Goal: Task Accomplishment & Management: Use online tool/utility

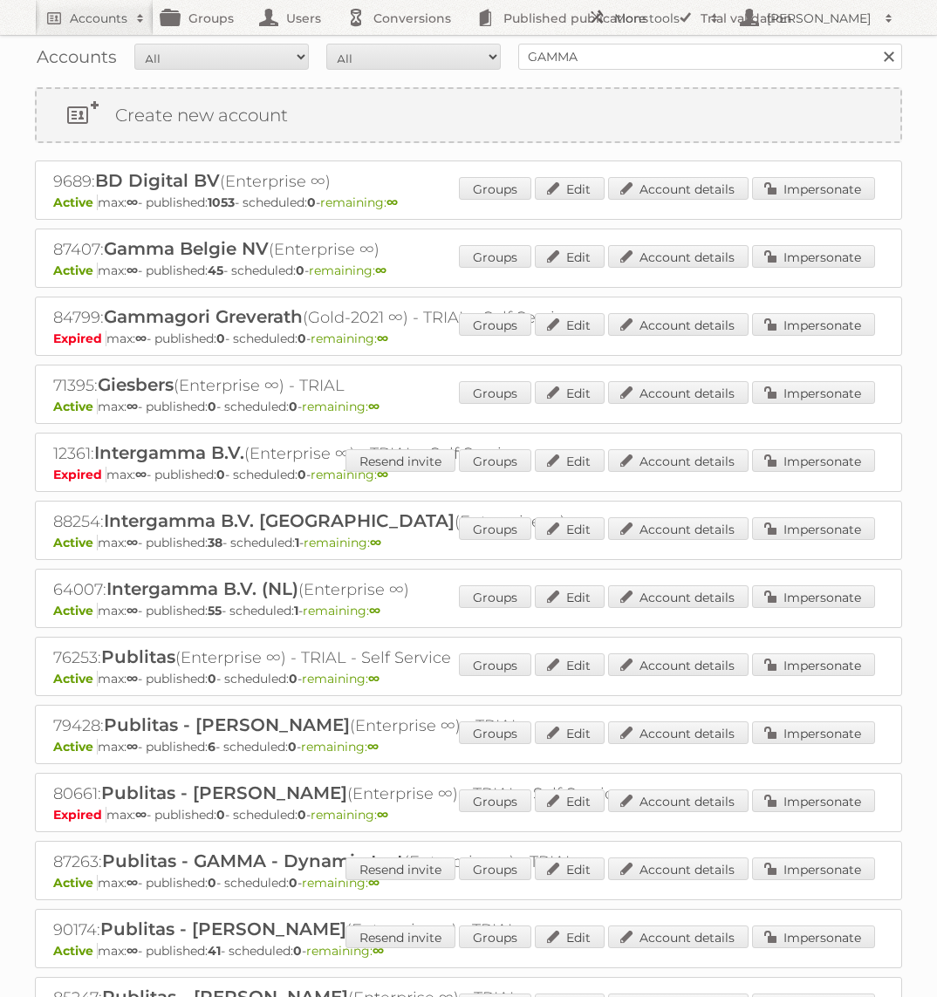
click at [655, 72] on div "Accounts All Active Expired Pending All Paid Trials Self service GAMMA Search" at bounding box center [468, 57] width 867 height 44
click at [655, 63] on input "GAMMA" at bounding box center [710, 57] width 384 height 26
type input "Praxis"
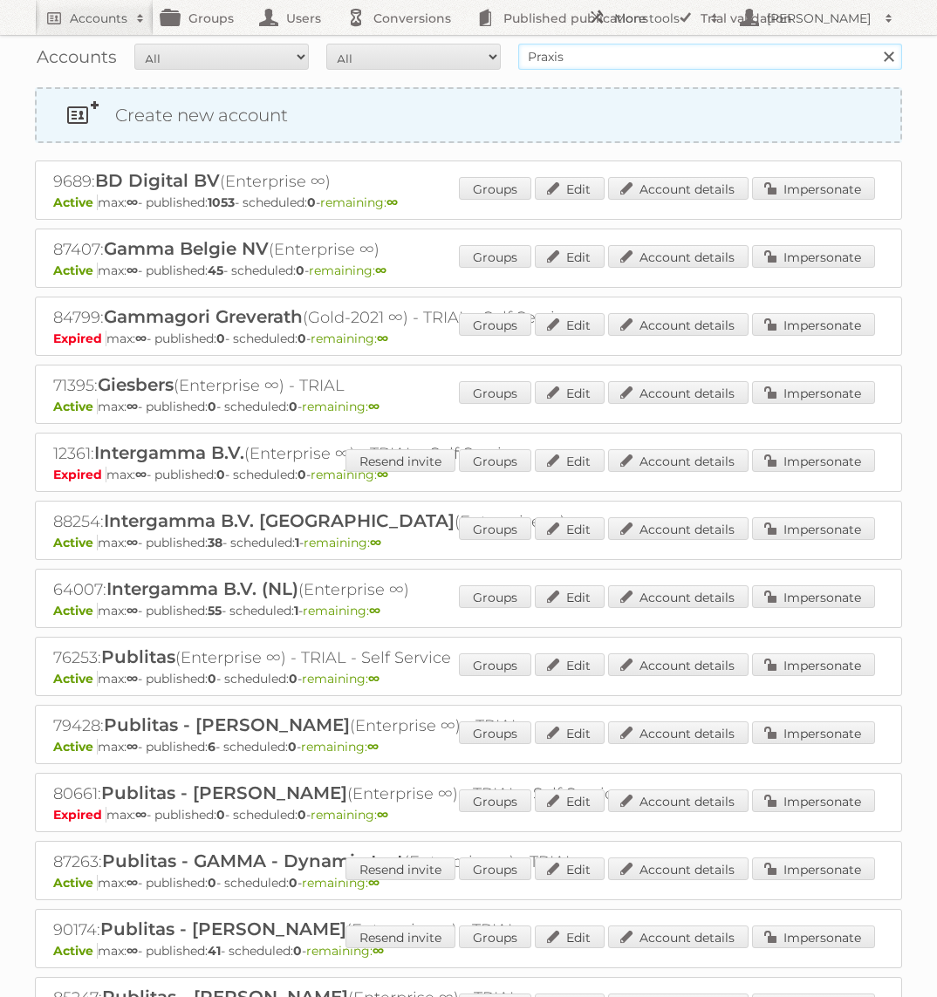
click at [875, 44] on input "Search" at bounding box center [888, 57] width 26 height 26
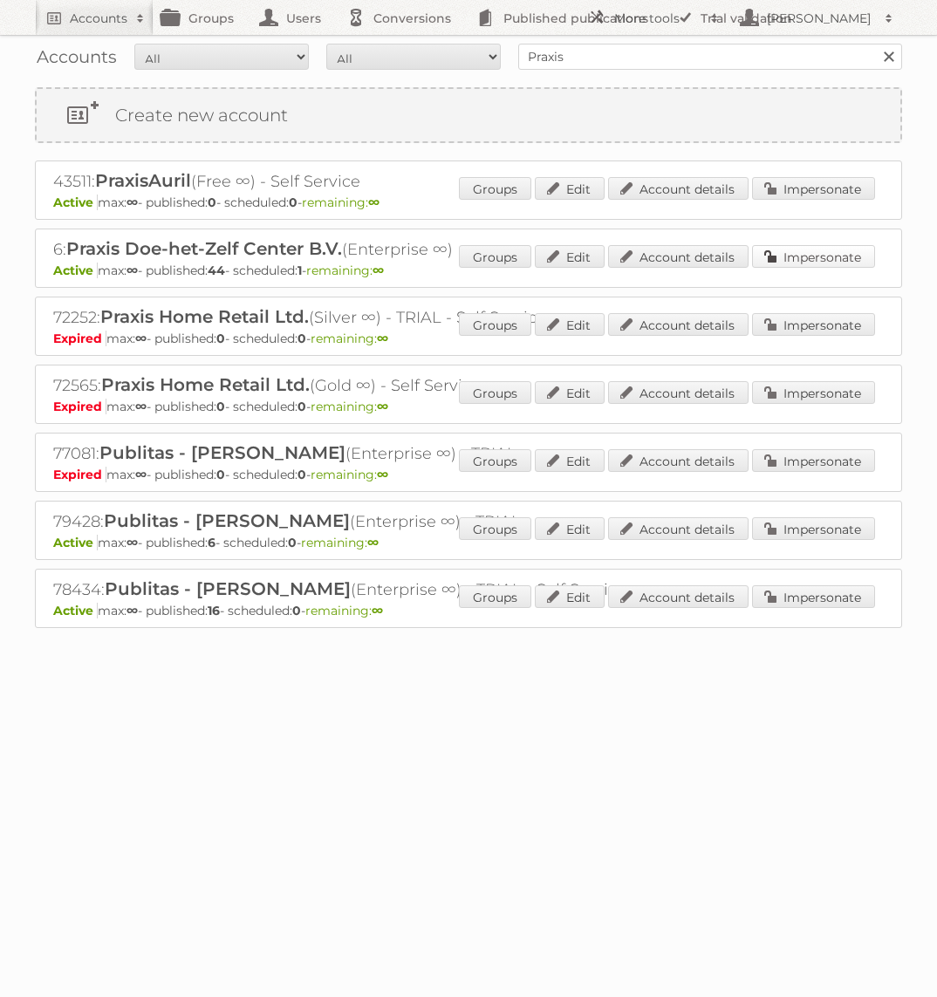
click at [806, 257] on link "Impersonate" at bounding box center [813, 256] width 123 height 23
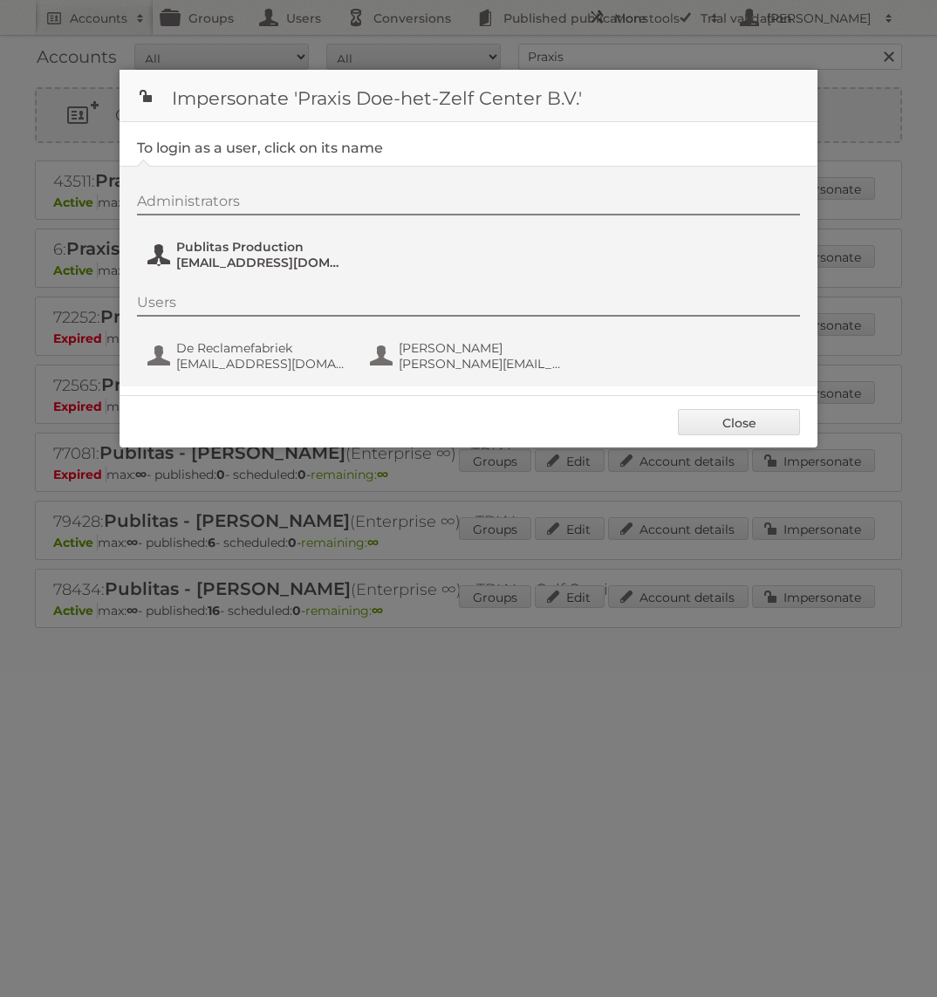
click at [258, 249] on span "Publitas Production" at bounding box center [260, 247] width 169 height 16
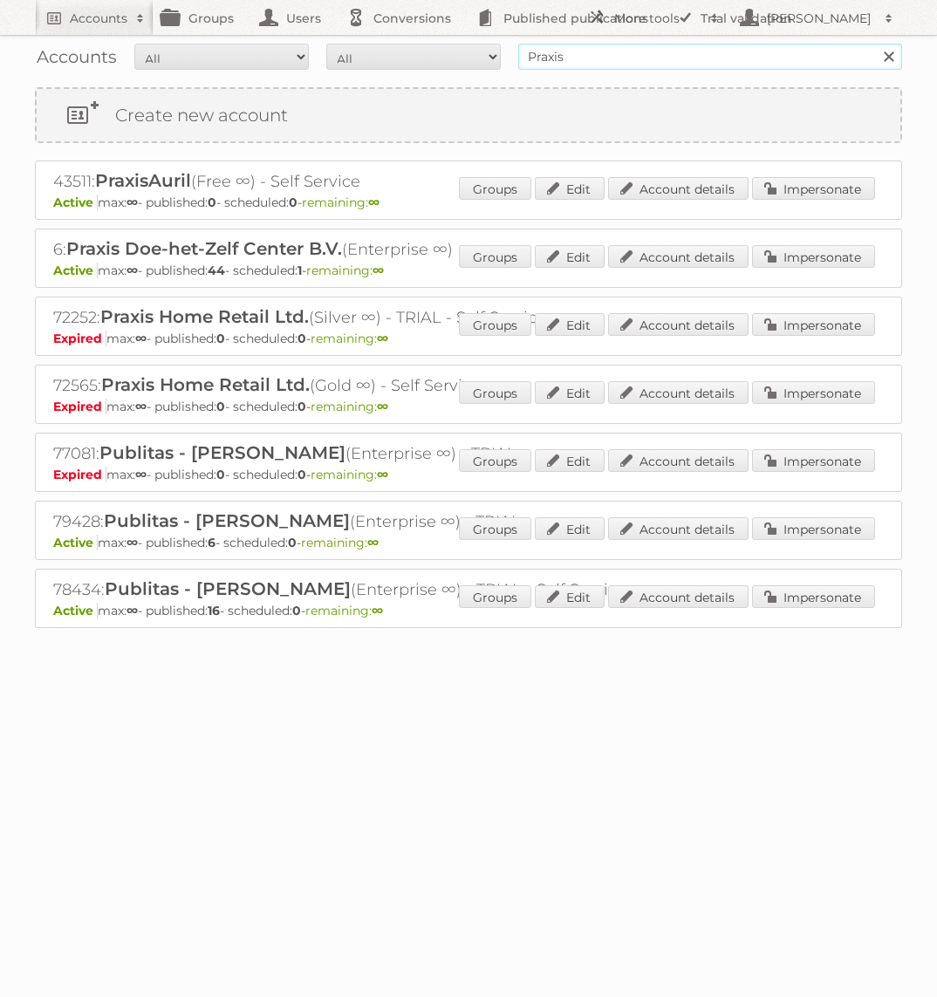
click at [652, 66] on input "Praxis" at bounding box center [710, 57] width 384 height 26
type input "Blokker"
click at [875, 44] on input "Search" at bounding box center [888, 57] width 26 height 26
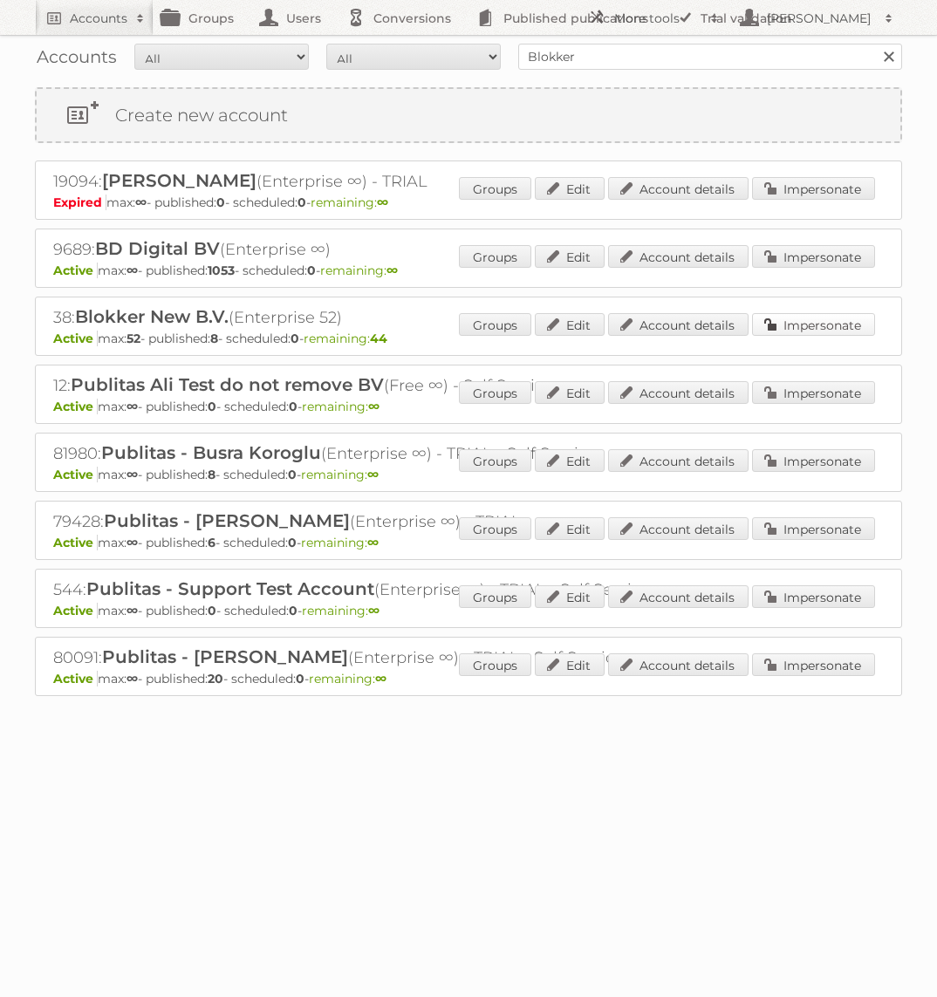
click at [833, 317] on link "Impersonate" at bounding box center [813, 324] width 123 height 23
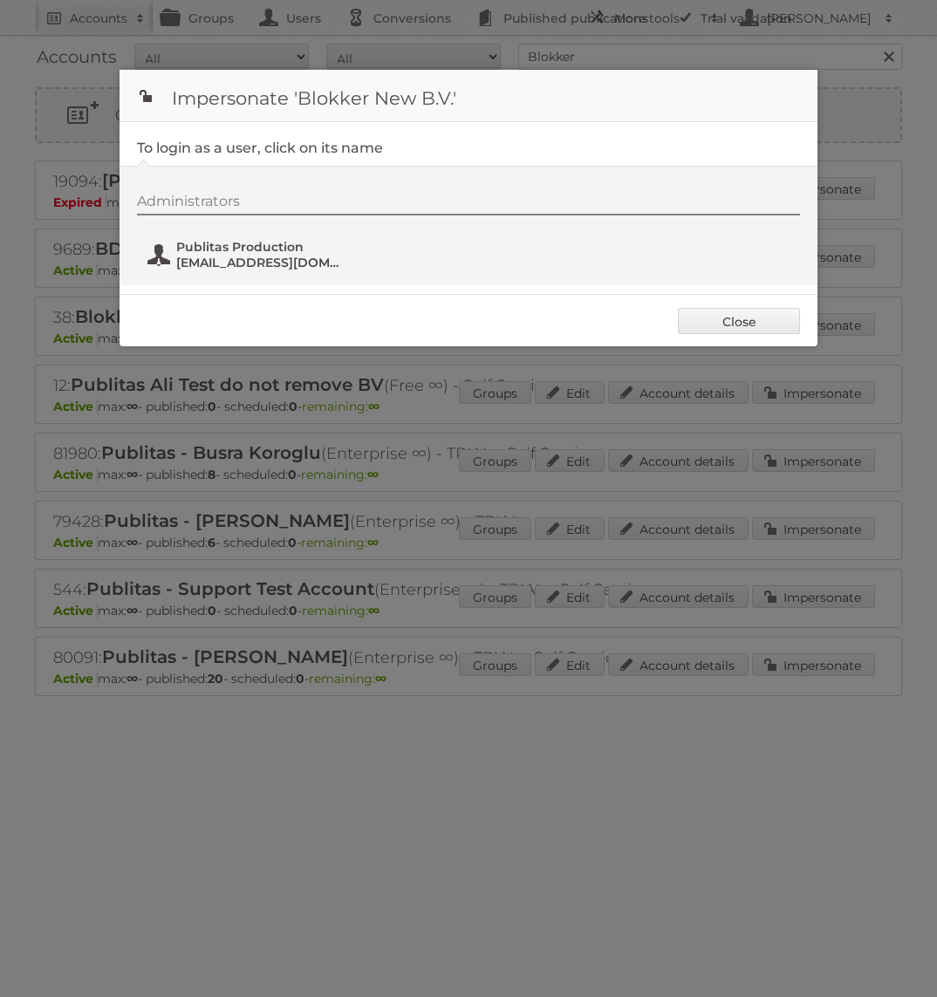
click at [210, 265] on span "fs+blokker@publitas.com" at bounding box center [260, 263] width 169 height 16
